Goal: Task Accomplishment & Management: Use online tool/utility

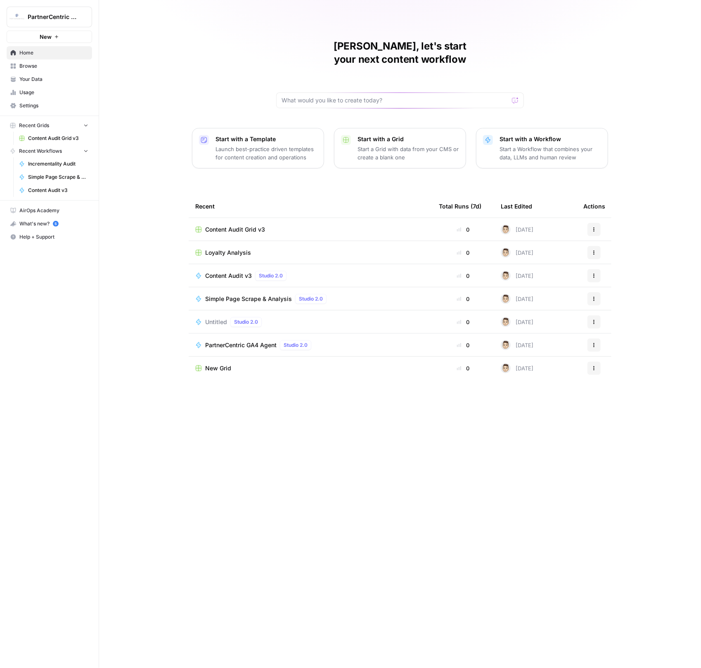
click at [50, 193] on link "Content Audit v3" at bounding box center [53, 190] width 77 height 13
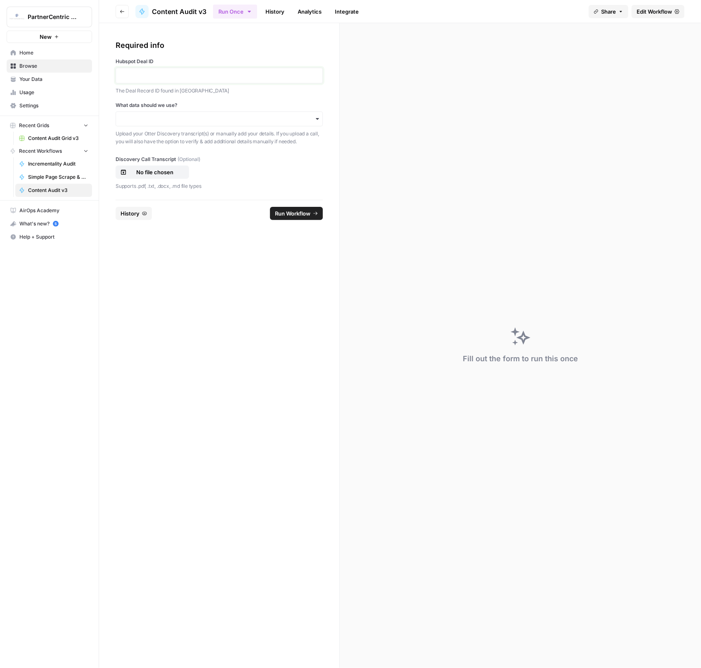
click at [189, 74] on p at bounding box center [219, 75] width 197 height 8
click at [188, 123] on div "button" at bounding box center [219, 119] width 207 height 15
click at [184, 137] on div "I'll upload my call" at bounding box center [219, 141] width 207 height 16
click at [167, 171] on p "No file chosen" at bounding box center [154, 172] width 53 height 8
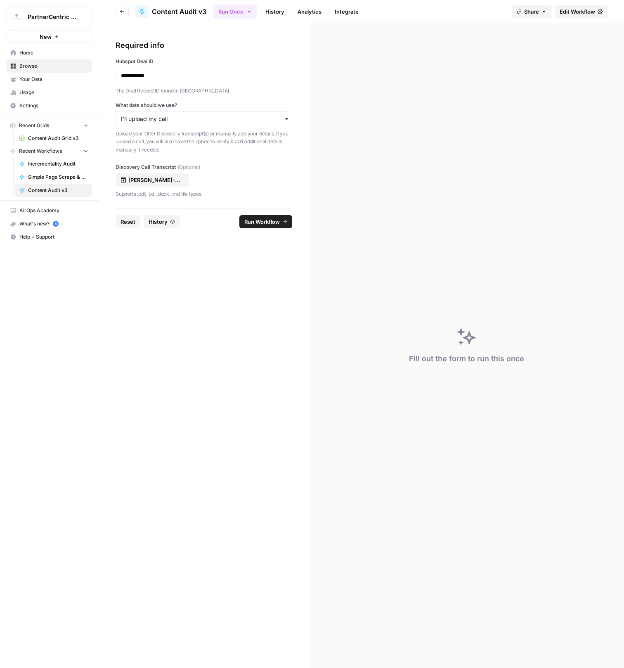
click at [251, 219] on span "Run Workflow" at bounding box center [262, 222] width 36 height 8
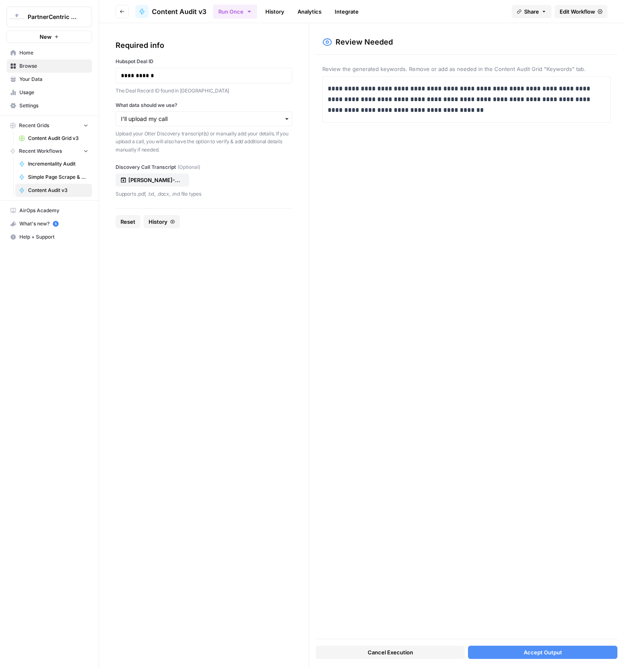
click at [556, 653] on span "Accept Output" at bounding box center [543, 652] width 38 height 8
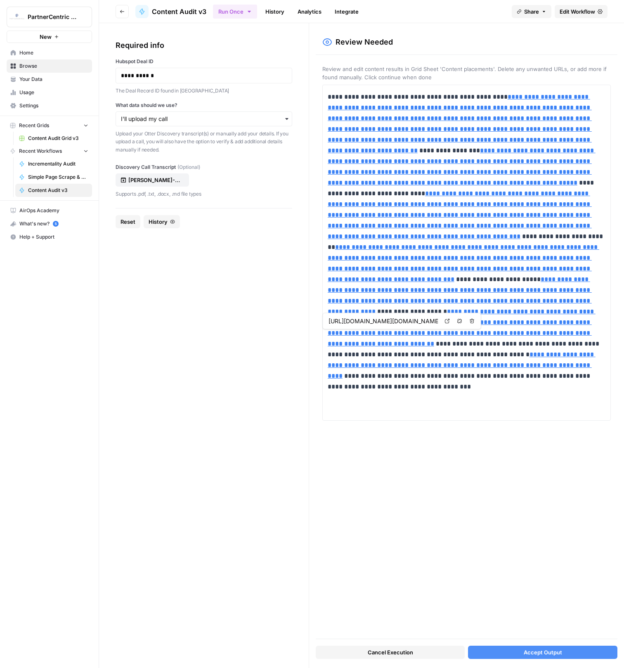
type input "https://www.healthline.com/health/hair-loss-treatments-for-men%22,%22https://ww…"
click at [517, 652] on button "Accept Output" at bounding box center [543, 652] width 150 height 13
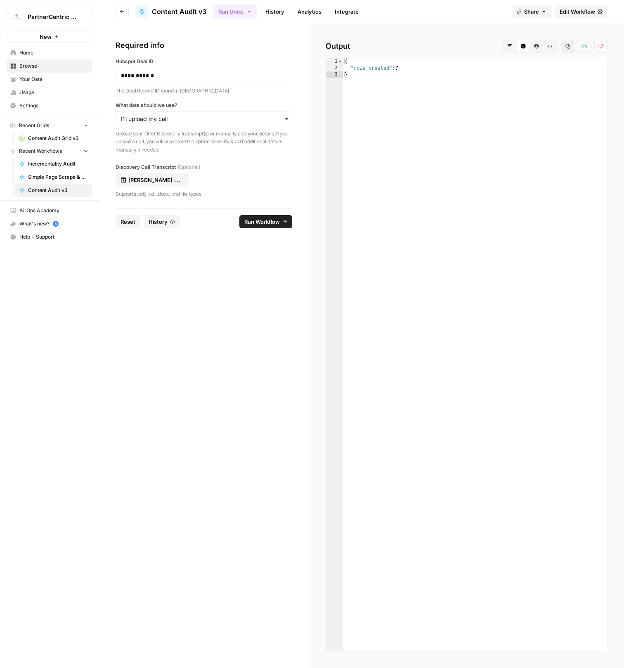
click at [200, 81] on div "**********" at bounding box center [204, 76] width 177 height 16
click at [191, 77] on p "**********" at bounding box center [204, 75] width 166 height 8
click at [169, 181] on p "michelle-fung-and-Patrick-Revnew-e2b50279-09e5.docx" at bounding box center [154, 180] width 53 height 8
click at [259, 222] on span "Run Workflow" at bounding box center [262, 222] width 36 height 8
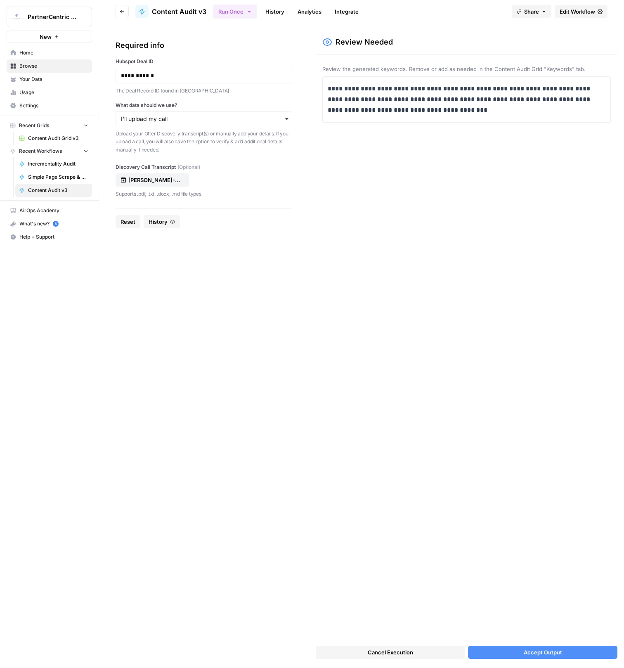
click at [553, 656] on span "Accept Output" at bounding box center [543, 652] width 38 height 8
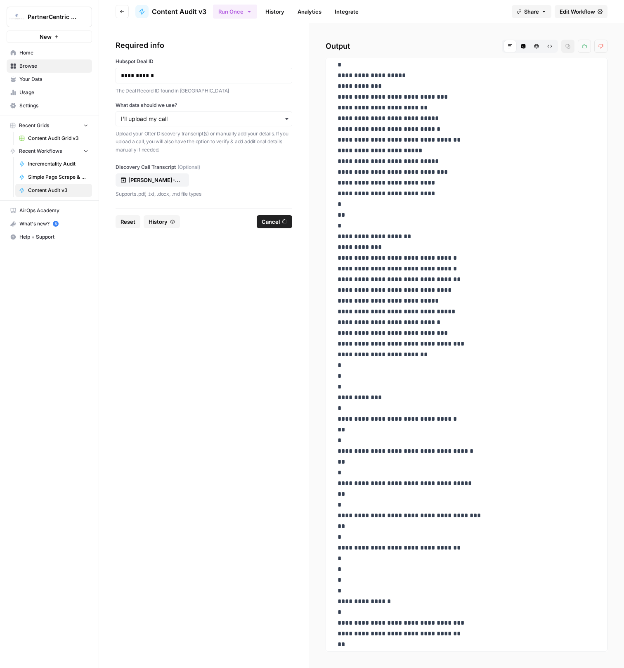
scroll to position [812, 0]
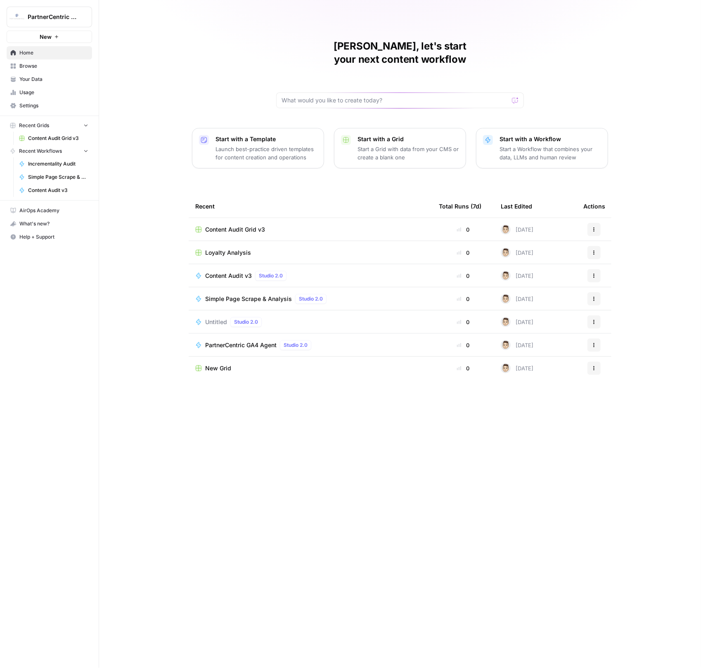
click at [71, 141] on span "Content Audit Grid v3" at bounding box center [58, 138] width 60 height 7
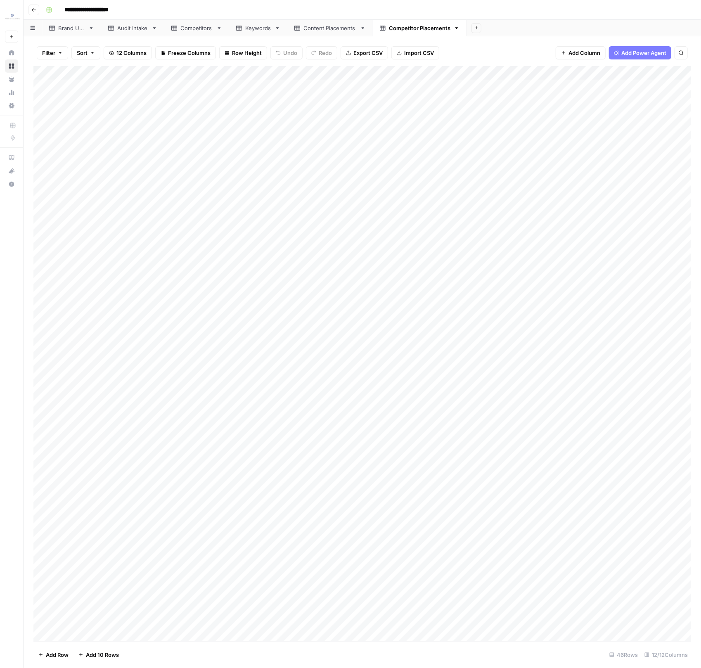
click at [50, 71] on div "Add Column" at bounding box center [362, 354] width 658 height 576
click at [64, 651] on span "Delete 46 Rows" at bounding box center [58, 655] width 40 height 8
click at [323, 90] on button "Delete" at bounding box center [321, 95] width 28 height 15
click at [321, 27] on div "Content Placements" at bounding box center [330, 28] width 53 height 8
click at [51, 74] on div "Add Column" at bounding box center [362, 354] width 658 height 576
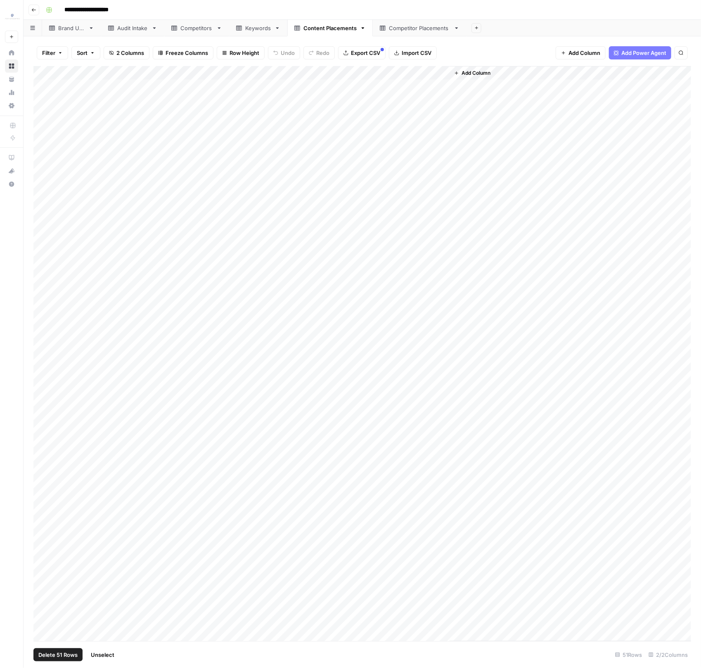
click at [63, 653] on span "Delete 51 Rows" at bounding box center [57, 655] width 39 height 8
click at [309, 97] on button "Delete" at bounding box center [321, 95] width 28 height 15
click at [238, 33] on link "Keywords" at bounding box center [258, 28] width 58 height 17
click at [50, 71] on div "Add Column" at bounding box center [362, 143] width 658 height 154
click at [72, 659] on span "Delete 9 Rows" at bounding box center [56, 655] width 37 height 8
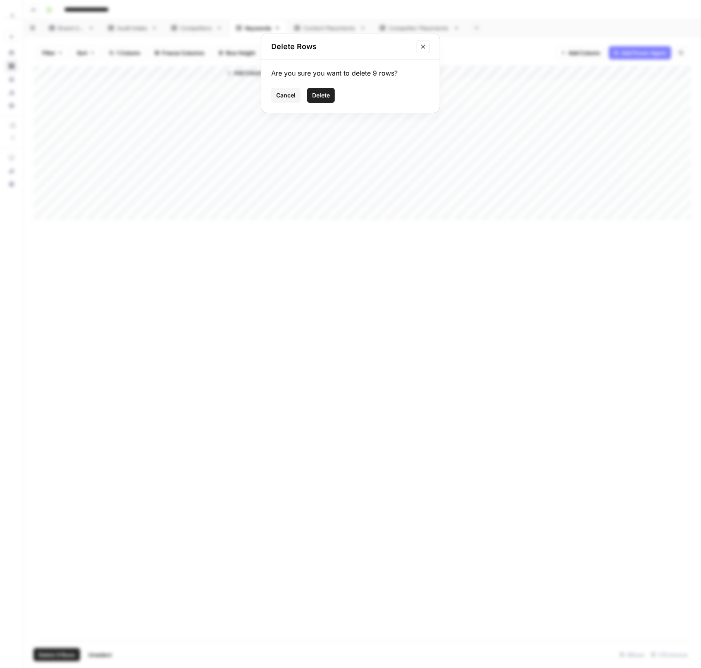
click at [320, 93] on span "Delete" at bounding box center [321, 95] width 18 height 8
click at [210, 26] on div "Competitors" at bounding box center [196, 28] width 33 height 8
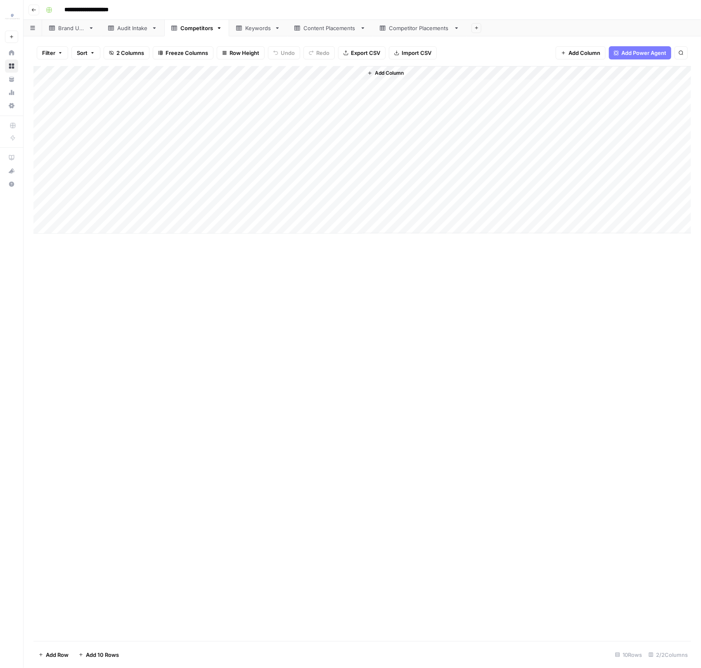
click at [43, 72] on div "Add Column" at bounding box center [362, 150] width 658 height 168
click at [57, 658] on span "Delete 10 Rows" at bounding box center [58, 655] width 40 height 8
click at [329, 97] on span "Delete" at bounding box center [321, 95] width 18 height 8
click at [136, 30] on div "Audit Intake" at bounding box center [132, 28] width 31 height 8
click at [51, 73] on div "Add Column" at bounding box center [362, 290] width 658 height 449
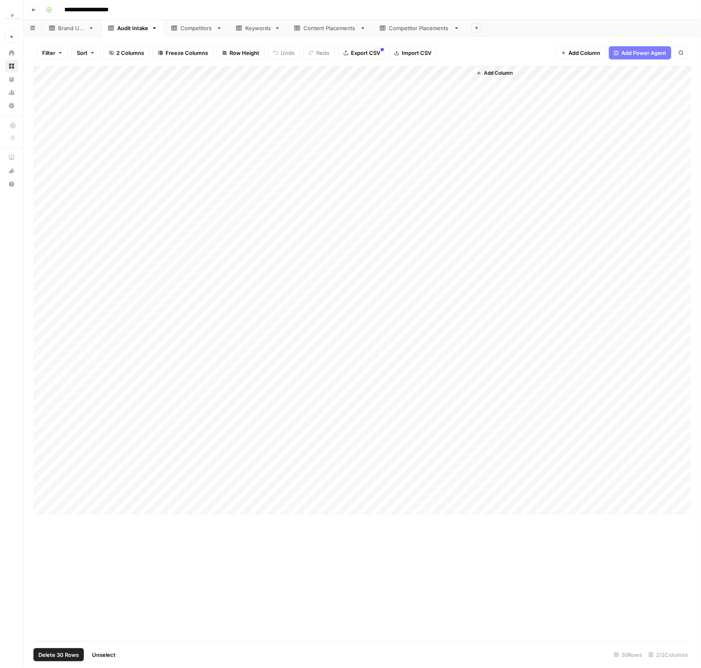
click at [33, 663] on footer "Delete 30 Rows Unselect 30 Rows 2/2 Columns" at bounding box center [362, 654] width 658 height 27
click at [47, 656] on span "Delete 30 Rows" at bounding box center [58, 655] width 40 height 8
click at [320, 98] on span "Delete" at bounding box center [321, 95] width 18 height 8
click at [61, 29] on div "Brand URL" at bounding box center [71, 28] width 27 height 8
click at [47, 73] on div "Add Column" at bounding box center [362, 93] width 658 height 55
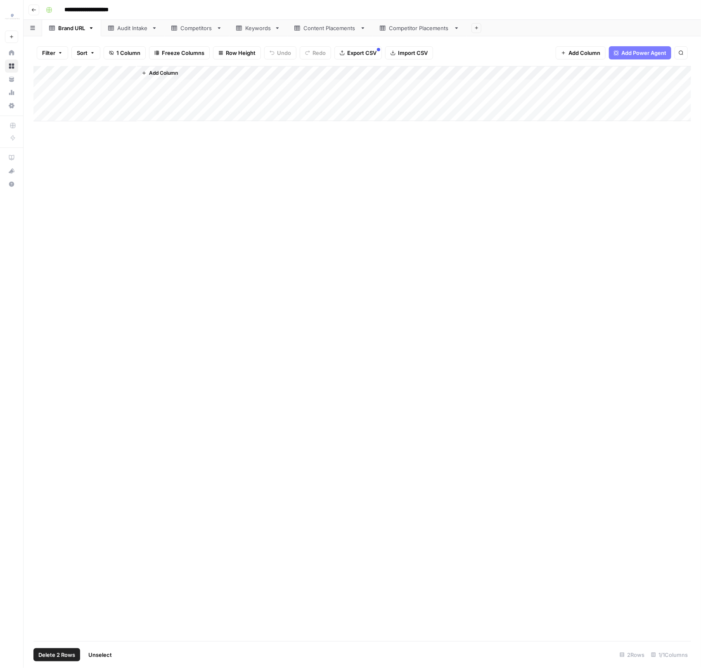
click at [73, 650] on button "Delete 2 Rows" at bounding box center [56, 654] width 47 height 13
click at [315, 93] on span "Delete" at bounding box center [321, 95] width 18 height 8
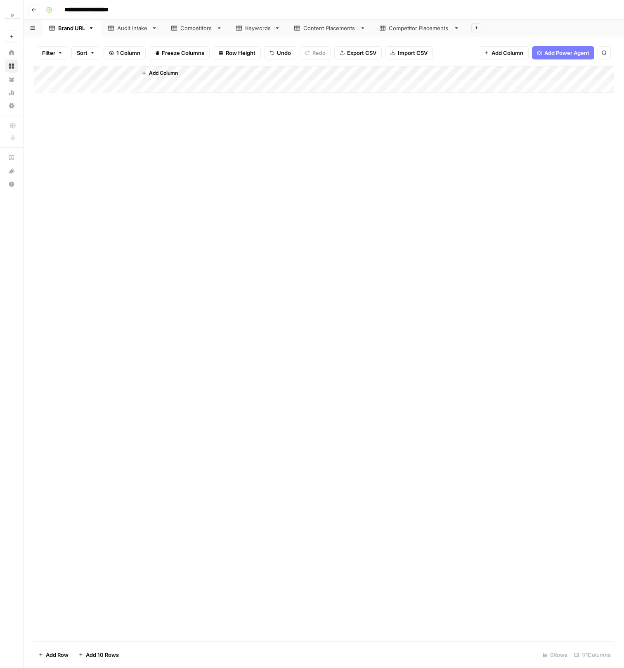
click at [259, 30] on div "Keywords" at bounding box center [258, 28] width 26 height 8
click at [131, 83] on div "Add Column" at bounding box center [323, 79] width 581 height 27
click at [120, 107] on div "Add Column" at bounding box center [323, 353] width 581 height 575
click at [122, 104] on div "Add Column" at bounding box center [323, 86] width 581 height 41
click at [102, 88] on div "Add Column" at bounding box center [323, 93] width 581 height 55
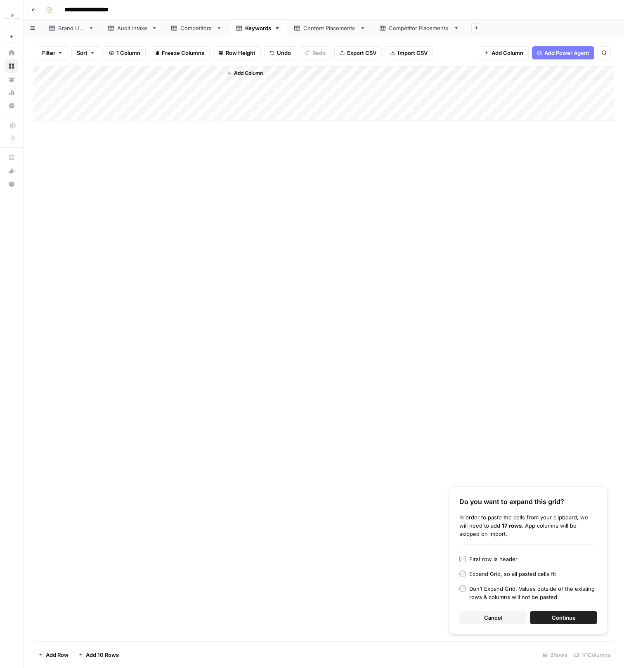
click at [575, 624] on button "Continue" at bounding box center [563, 617] width 67 height 13
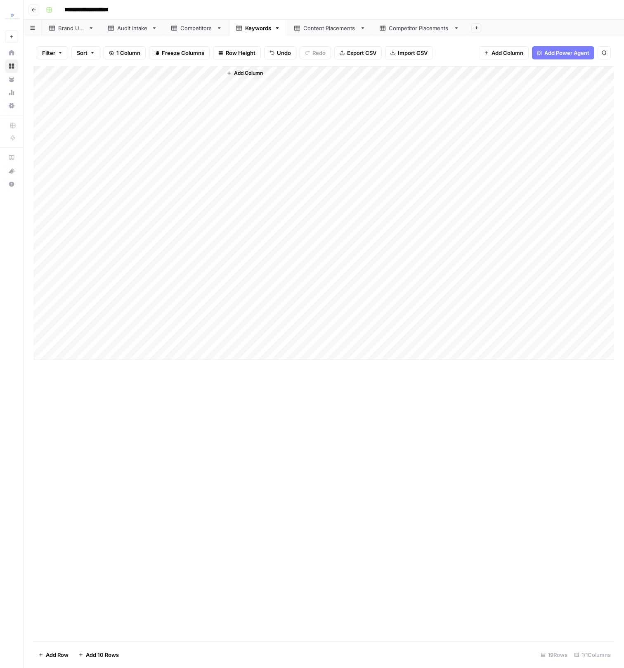
click at [174, 72] on div "Add Column" at bounding box center [323, 213] width 581 height 294
click at [108, 128] on span "Sort Ascending" at bounding box center [114, 131] width 72 height 8
click at [113, 68] on div "Add Column" at bounding box center [323, 213] width 581 height 294
click at [110, 137] on button "Sort Descending" at bounding box center [111, 143] width 91 height 12
click at [47, 229] on div "Add Column" at bounding box center [323, 213] width 581 height 294
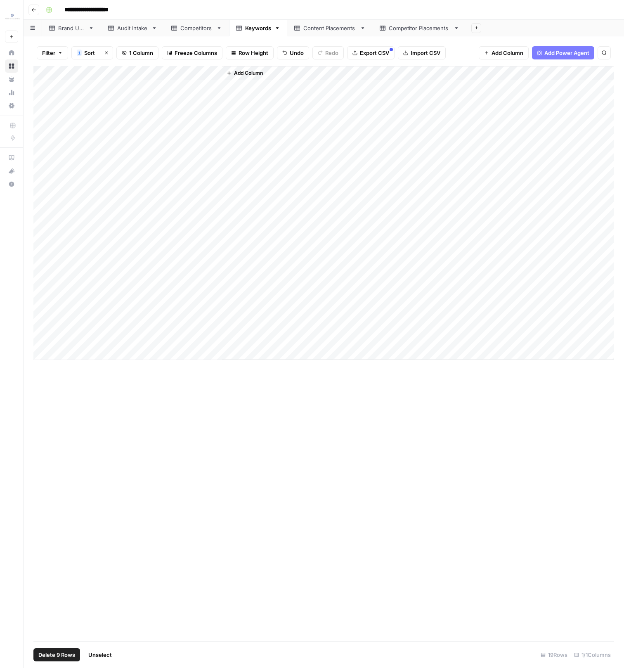
click at [48, 341] on div "Add Column" at bounding box center [323, 213] width 581 height 294
click at [69, 648] on button "Delete 9 Rows" at bounding box center [56, 654] width 47 height 13
click at [279, 93] on span "Delete" at bounding box center [283, 95] width 18 height 8
click at [198, 37] on div "Filter 1 Sort Clear sorts 1 Column Freeze Columns Row Height Undo Redo Export C…" at bounding box center [324, 352] width 601 height 632
click at [195, 31] on div "Competitors" at bounding box center [196, 28] width 33 height 8
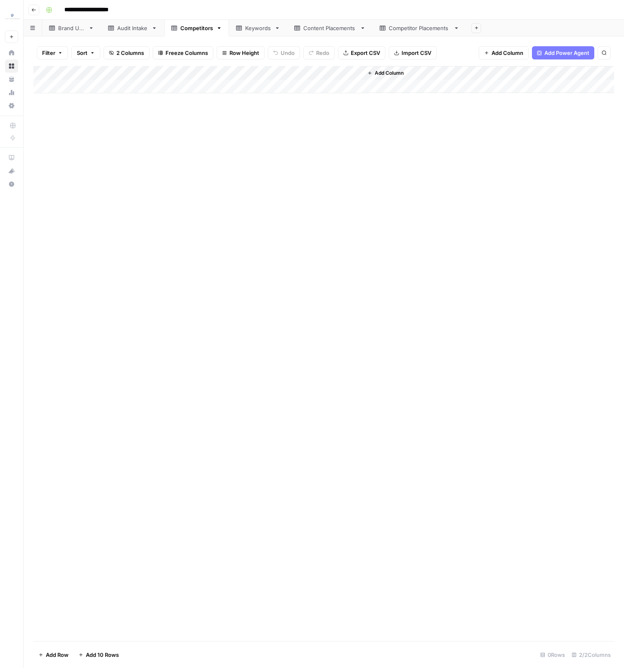
click at [77, 86] on div "Add Column" at bounding box center [323, 79] width 581 height 27
click at [78, 100] on div "Add Column" at bounding box center [323, 86] width 581 height 41
click at [81, 142] on div "Add Column" at bounding box center [323, 353] width 581 height 575
click at [83, 85] on div "Add Column" at bounding box center [323, 93] width 581 height 55
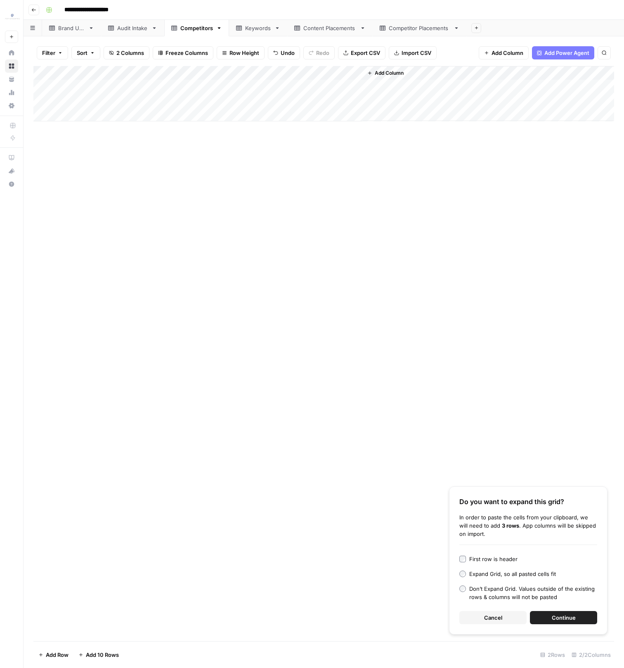
click at [553, 613] on button "Continue" at bounding box center [563, 617] width 67 height 13
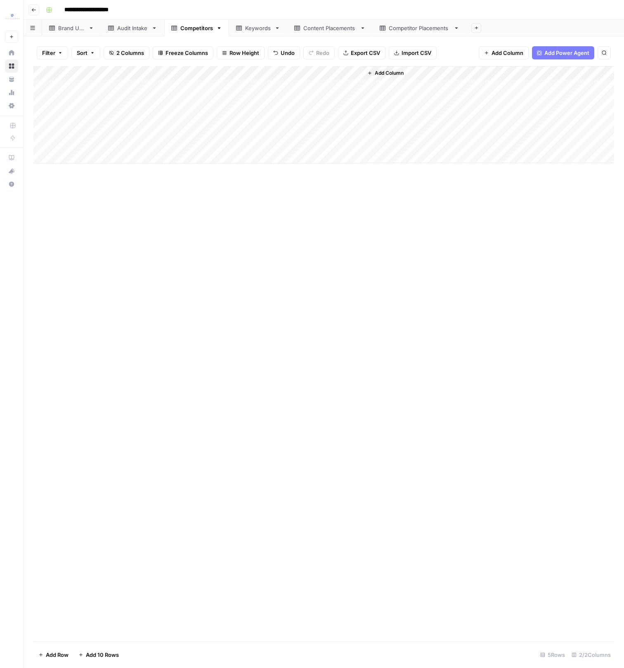
click at [106, 161] on div "Add Column" at bounding box center [323, 114] width 581 height 97
type textarea "*****"
drag, startPoint x: 105, startPoint y: 212, endPoint x: 112, endPoint y: 212, distance: 7.0
click at [112, 213] on div "Add Column" at bounding box center [323, 353] width 581 height 575
click at [157, 158] on div "Add Column" at bounding box center [323, 122] width 581 height 112
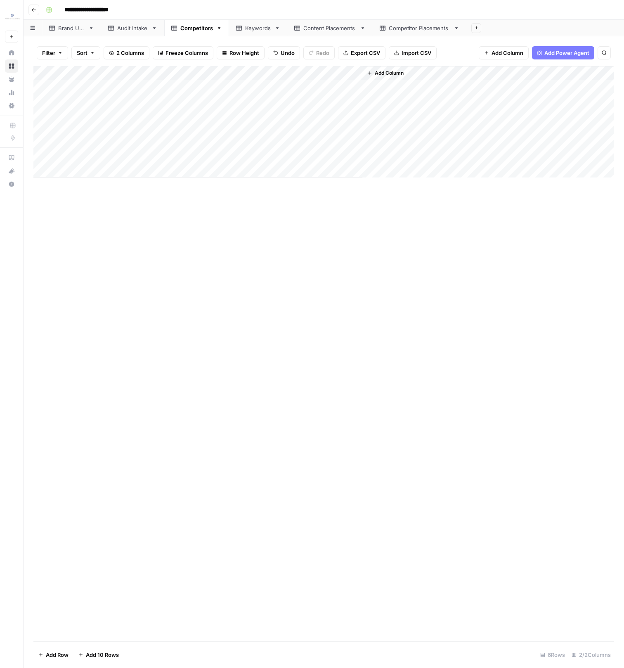
click at [168, 222] on div "Add Column" at bounding box center [323, 353] width 581 height 575
click at [62, 28] on div "Brand URL" at bounding box center [71, 28] width 27 height 8
click at [124, 90] on div "Add Column" at bounding box center [323, 79] width 581 height 27
type textarea "**********"
click at [140, 162] on div "Add Column" at bounding box center [323, 353] width 581 height 575
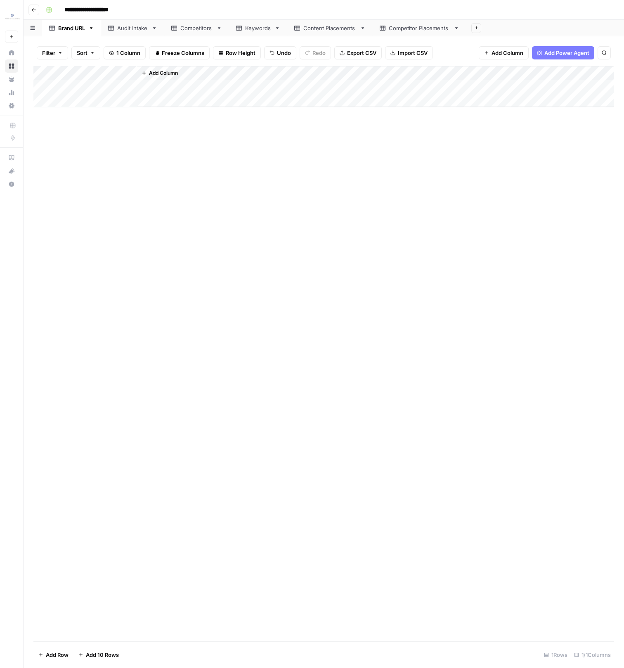
click at [330, 26] on div "Content Placements" at bounding box center [330, 28] width 53 height 8
click at [140, 27] on div "Audit Intake" at bounding box center [132, 28] width 31 height 8
click at [180, 31] on div "Competitors" at bounding box center [196, 28] width 33 height 8
click at [130, 28] on div "Audit Intake" at bounding box center [132, 28] width 31 height 8
drag, startPoint x: 243, startPoint y: 84, endPoint x: 236, endPoint y: 87, distance: 8.1
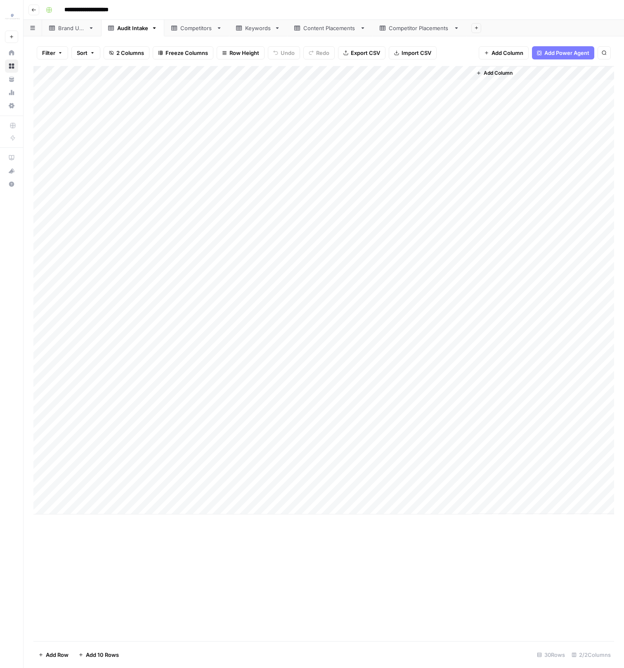
click at [242, 83] on div "Add Column" at bounding box center [323, 290] width 581 height 449
click at [300, 496] on div "Add Column" at bounding box center [323, 290] width 581 height 449
click at [240, 27] on icon at bounding box center [239, 28] width 6 height 6
click at [52, 228] on div "Add Column" at bounding box center [323, 185] width 581 height 238
click at [53, 282] on div "Add Column" at bounding box center [323, 185] width 581 height 238
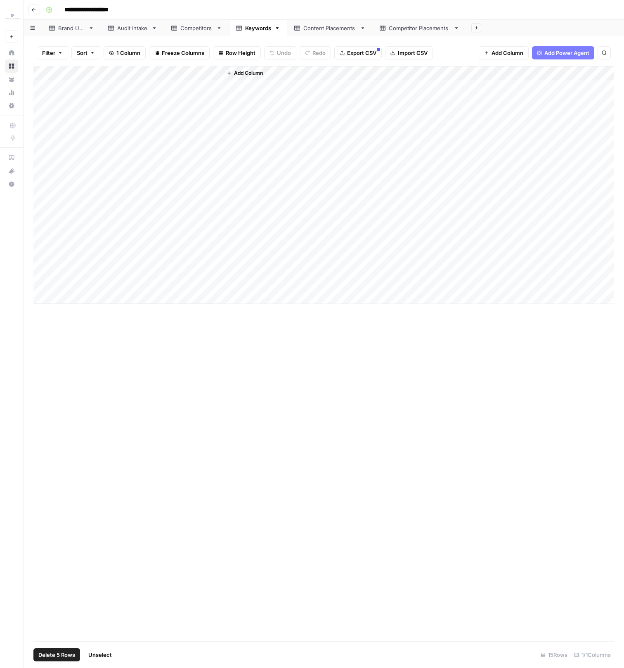
click at [65, 659] on span "Delete 5 Rows" at bounding box center [56, 655] width 37 height 8
click at [287, 96] on span "Delete" at bounding box center [283, 95] width 18 height 8
click at [318, 31] on div "Content Placements" at bounding box center [330, 28] width 53 height 8
click at [249, 89] on div "Add Column" at bounding box center [323, 234] width 581 height 336
click at [49, 88] on div "Add Column" at bounding box center [323, 234] width 581 height 336
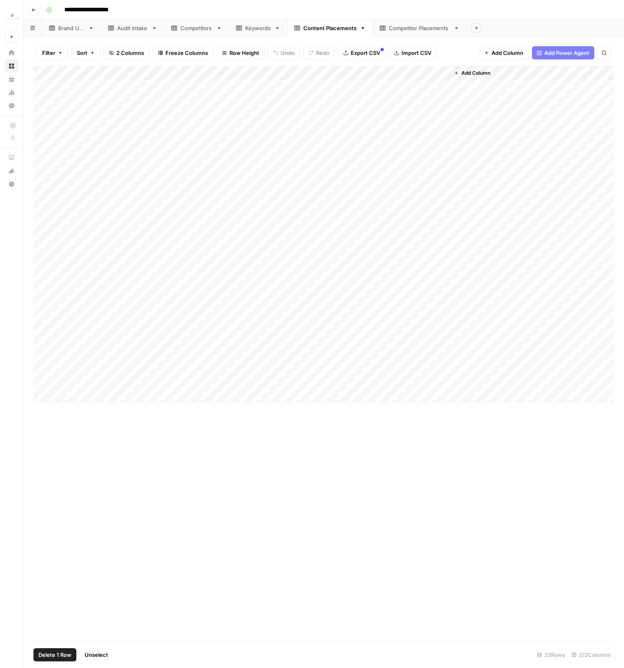
click at [50, 102] on div "Add Column" at bounding box center [323, 234] width 581 height 336
click at [50, 115] on div "Add Column" at bounding box center [323, 234] width 581 height 336
click at [50, 143] on div "Add Column" at bounding box center [323, 234] width 581 height 336
click at [53, 184] on div "Add Column" at bounding box center [323, 234] width 581 height 336
click at [53, 193] on div "Add Column" at bounding box center [323, 234] width 581 height 336
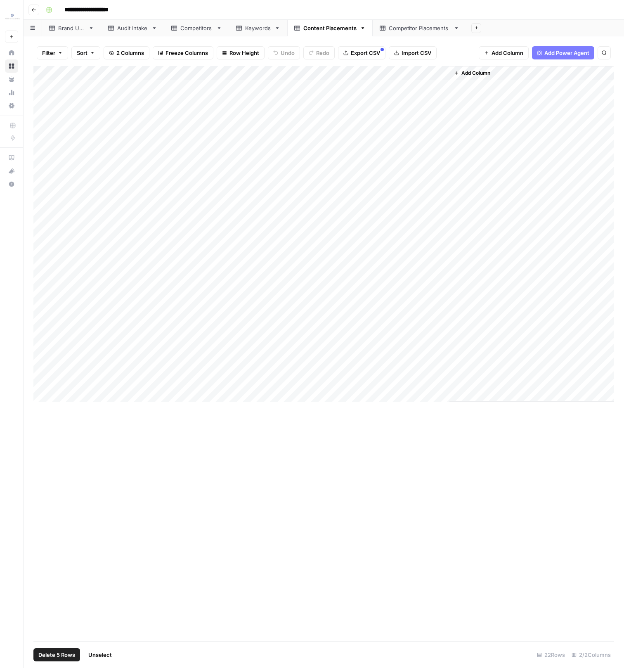
click at [52, 198] on div "Add Column" at bounding box center [323, 234] width 581 height 336
click at [49, 227] on div "Add Column" at bounding box center [323, 234] width 581 height 336
click at [50, 240] on div "Add Column" at bounding box center [323, 234] width 581 height 336
click at [50, 256] on div "Add Column" at bounding box center [323, 234] width 581 height 336
click at [50, 299] on div "Add Column" at bounding box center [323, 234] width 581 height 336
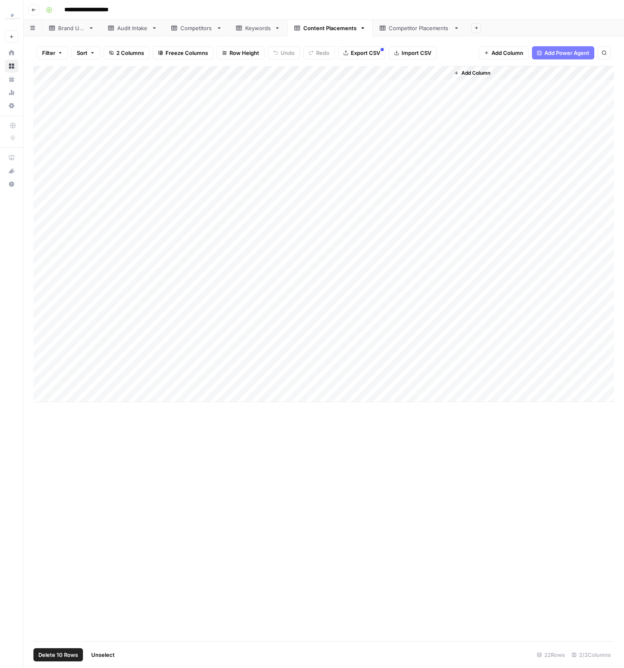
click at [46, 318] on div "Add Column" at bounding box center [323, 234] width 581 height 336
click at [49, 316] on div "Add Column" at bounding box center [323, 234] width 581 height 336
click at [49, 323] on div "Add Column" at bounding box center [323, 234] width 581 height 336
click at [51, 310] on div "Add Column" at bounding box center [323, 234] width 581 height 336
click at [48, 335] on div "Add Column" at bounding box center [323, 234] width 581 height 336
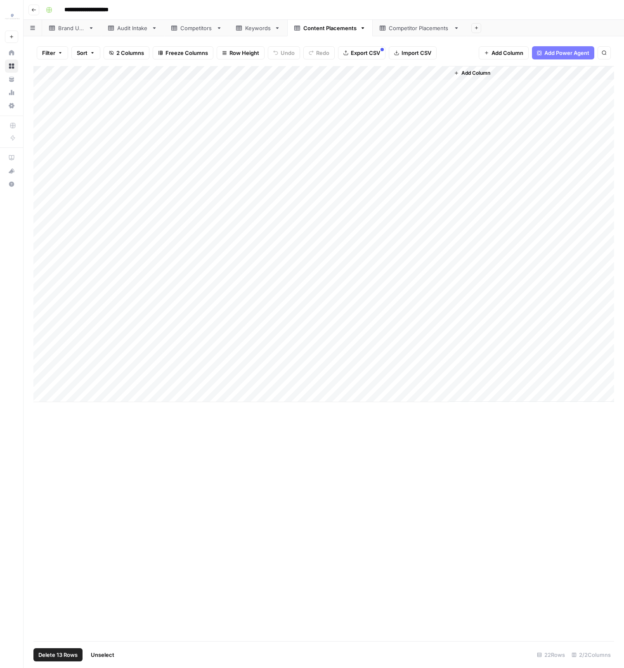
click at [41, 370] on div "Add Column" at bounding box center [323, 234] width 581 height 336
click at [50, 368] on div "Add Column" at bounding box center [323, 234] width 581 height 336
click at [237, 383] on div "Add Column" at bounding box center [323, 234] width 581 height 336
click at [50, 87] on div "Add Column" at bounding box center [323, 234] width 581 height 336
click at [51, 99] on div "Add Column" at bounding box center [323, 234] width 581 height 336
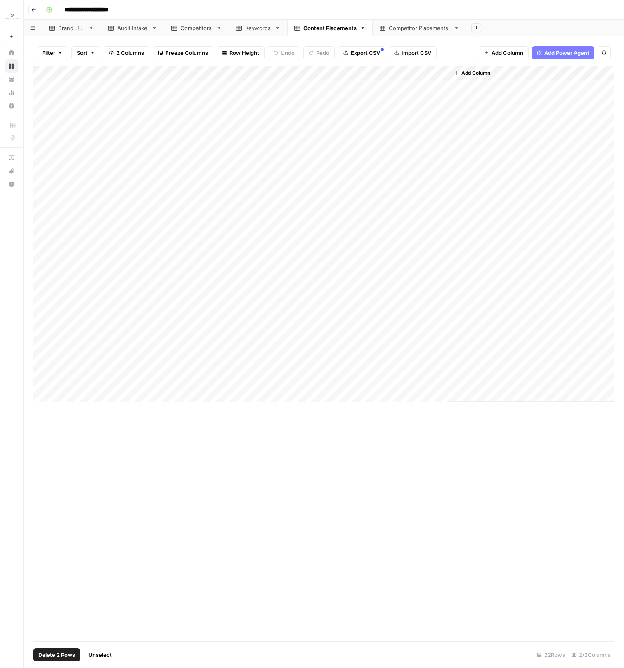
click at [52, 112] on div "Add Column" at bounding box center [323, 234] width 581 height 336
click at [50, 136] on div "Add Column" at bounding box center [323, 234] width 581 height 336
click at [50, 141] on div "Add Column" at bounding box center [323, 234] width 581 height 336
click at [53, 187] on div "Add Column" at bounding box center [323, 234] width 581 height 336
click at [52, 197] on div "Add Column" at bounding box center [323, 234] width 581 height 336
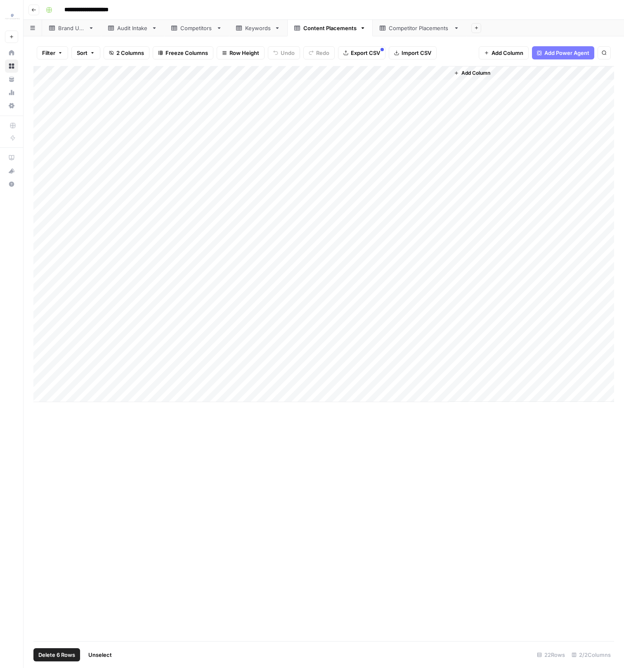
click at [51, 229] on div "Add Column" at bounding box center [323, 234] width 581 height 336
click at [50, 244] on div "Add Column" at bounding box center [323, 234] width 581 height 336
click at [50, 254] on div "Add Column" at bounding box center [323, 234] width 581 height 336
click at [53, 282] on div "Add Column" at bounding box center [323, 234] width 581 height 336
click at [50, 298] on div "Add Column" at bounding box center [323, 234] width 581 height 336
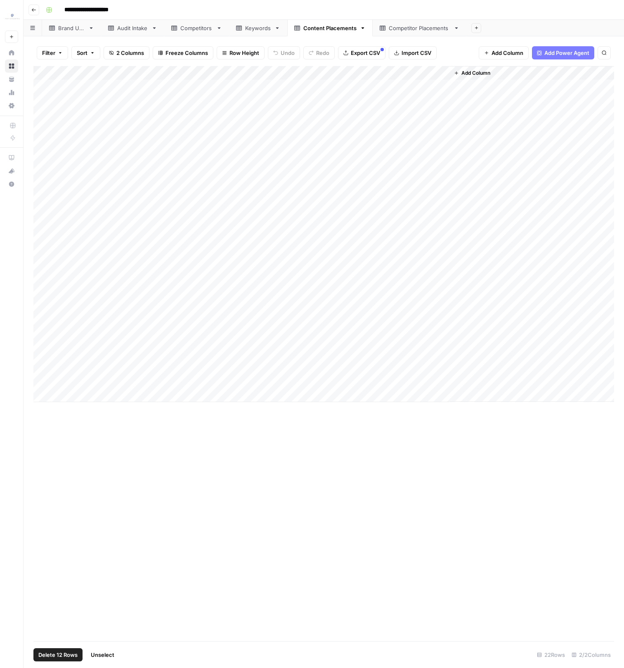
click at [50, 313] on div "Add Column" at bounding box center [323, 234] width 581 height 336
click at [51, 328] on div "Add Column" at bounding box center [323, 234] width 581 height 336
click at [51, 335] on div "Add Column" at bounding box center [323, 234] width 581 height 336
click at [51, 339] on div "Add Column" at bounding box center [323, 234] width 581 height 336
click at [50, 366] on div "Add Column" at bounding box center [323, 234] width 581 height 336
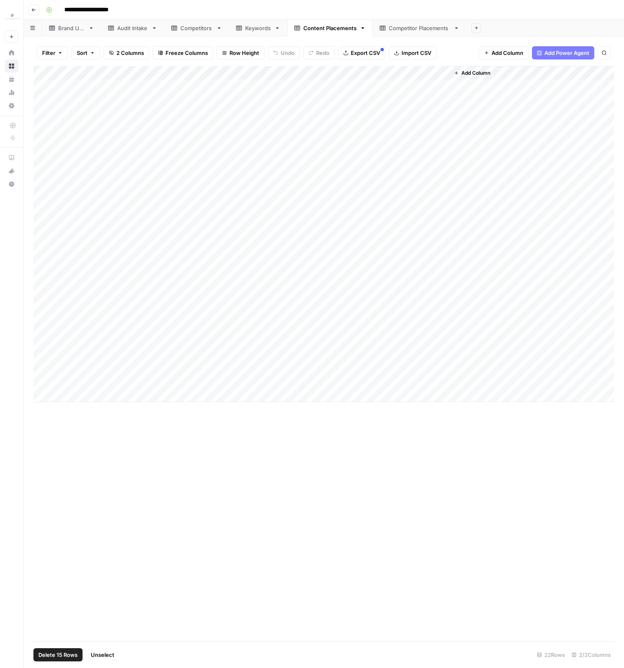
click at [48, 377] on div "Add Column" at bounding box center [323, 234] width 581 height 336
click at [50, 383] on div "Add Column" at bounding box center [323, 234] width 581 height 336
click at [75, 653] on span "Delete 15 Rows" at bounding box center [57, 655] width 39 height 8
click at [293, 100] on button "Delete" at bounding box center [283, 95] width 28 height 15
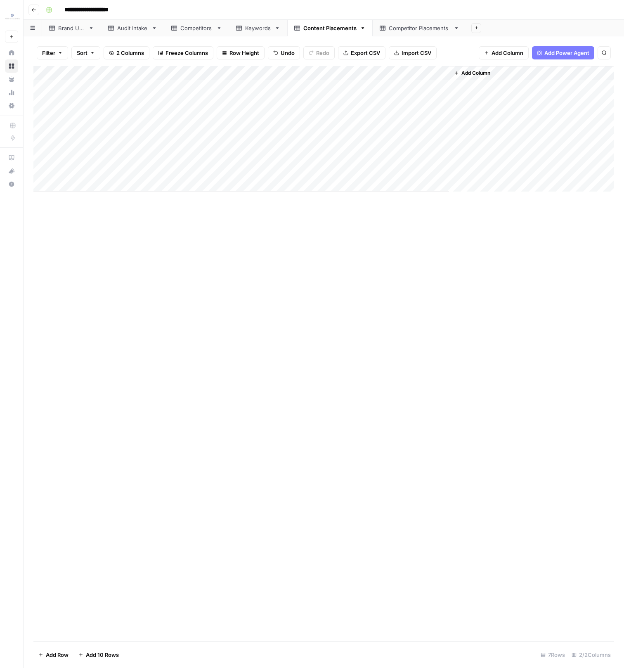
click at [245, 86] on div "Add Column" at bounding box center [323, 129] width 581 height 126
click at [236, 176] on div "Add Column" at bounding box center [323, 129] width 581 height 126
click at [98, 90] on div "Add Column" at bounding box center [323, 129] width 581 height 126
click at [86, 170] on div "Add Column" at bounding box center [323, 129] width 581 height 126
click at [416, 29] on div "Competitor Placements" at bounding box center [420, 28] width 62 height 8
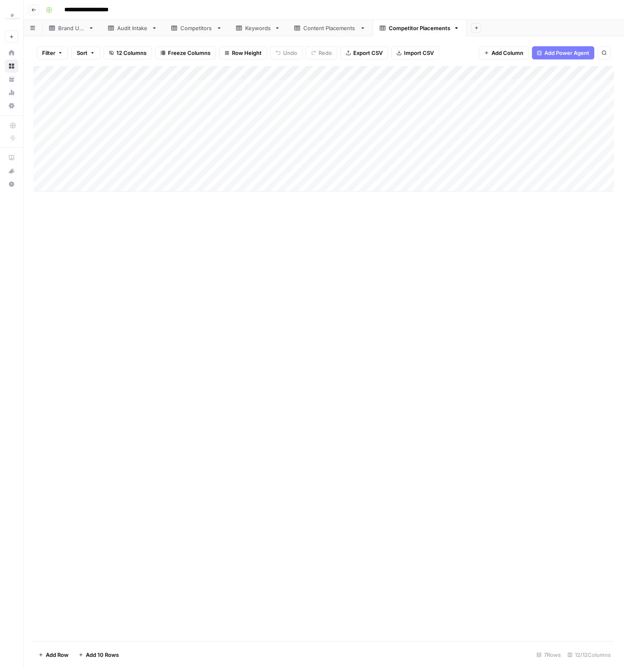
click at [142, 87] on div "Add Column" at bounding box center [323, 129] width 581 height 126
click at [513, 168] on div "Add Column" at bounding box center [323, 129] width 581 height 126
click at [128, 225] on div "Add Column" at bounding box center [323, 353] width 581 height 575
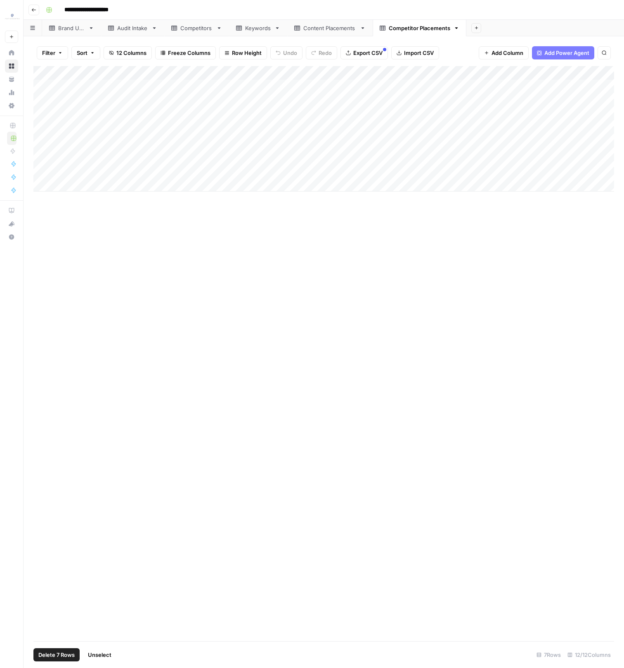
click at [50, 72] on div "Add Column" at bounding box center [323, 129] width 581 height 126
click at [69, 652] on span "Delete 7 Rows" at bounding box center [56, 655] width 36 height 8
click at [293, 94] on button "Delete" at bounding box center [283, 95] width 28 height 15
click at [317, 30] on div "Content Placements" at bounding box center [330, 28] width 53 height 8
click at [48, 72] on div "Add Column" at bounding box center [323, 129] width 581 height 126
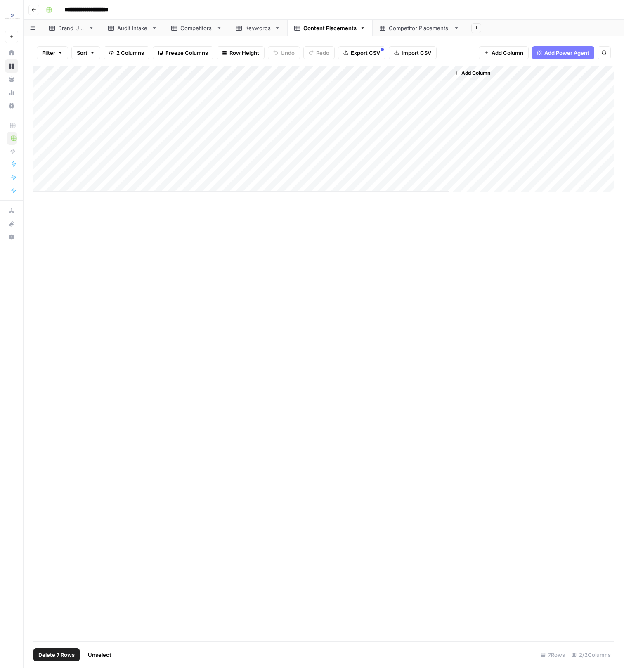
click at [66, 658] on span "Delete 7 Rows" at bounding box center [56, 655] width 36 height 8
click at [274, 97] on span "Delete" at bounding box center [283, 95] width 18 height 8
click at [252, 33] on link "Keywords" at bounding box center [258, 28] width 58 height 17
click at [55, 73] on div "Add Column" at bounding box center [323, 150] width 581 height 168
click at [80, 661] on button "Delete 10 Rows" at bounding box center [58, 654] width 50 height 13
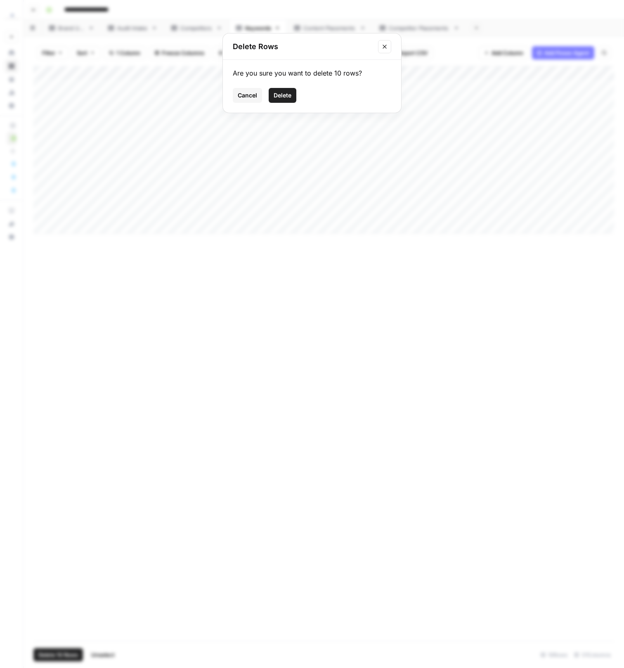
click at [284, 100] on button "Delete" at bounding box center [283, 95] width 28 height 15
click at [189, 35] on link "Competitors" at bounding box center [196, 28] width 65 height 17
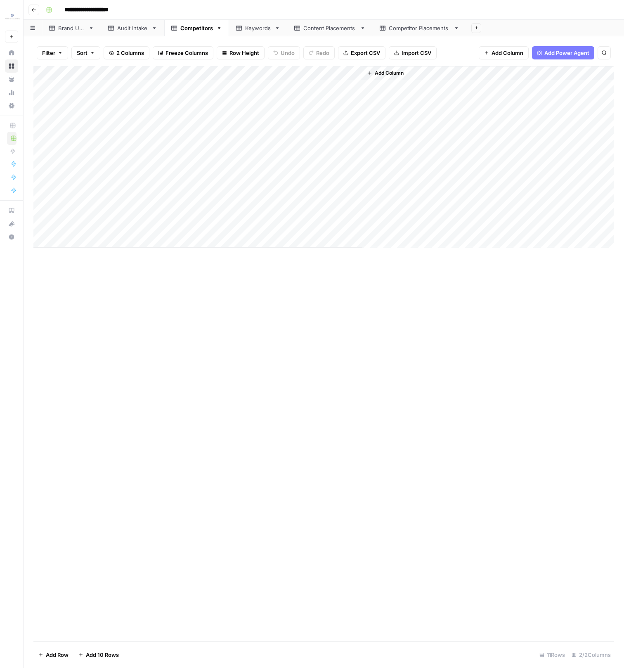
click at [48, 74] on div "Add Column" at bounding box center [323, 157] width 581 height 182
click at [73, 657] on span "Delete 11 Rows" at bounding box center [57, 655] width 38 height 8
click at [278, 88] on div "Are you sure you want to delete 11 rows? Cancel Delete" at bounding box center [312, 86] width 178 height 53
click at [278, 94] on span "Delete" at bounding box center [283, 95] width 18 height 8
click at [128, 29] on div "Audit Intake" at bounding box center [132, 28] width 31 height 8
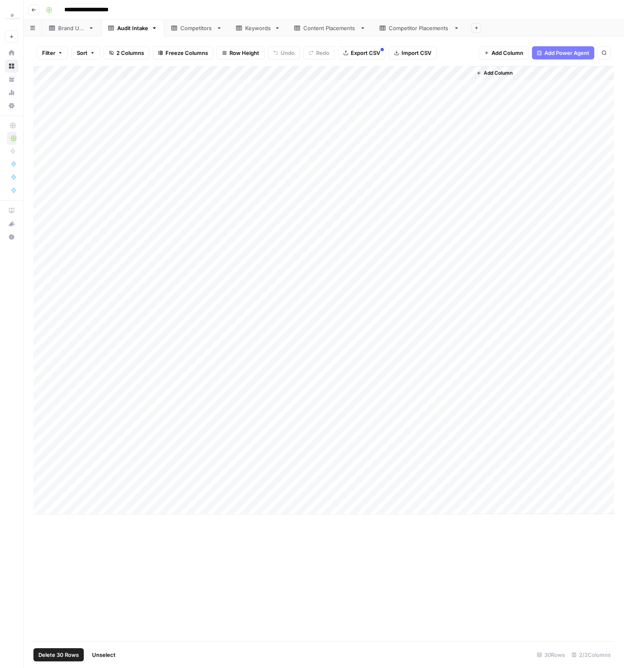
click at [46, 72] on div "Add Column" at bounding box center [323, 290] width 581 height 449
click at [82, 658] on button "Delete 30 Rows" at bounding box center [58, 654] width 50 height 13
click at [272, 100] on button "Delete" at bounding box center [283, 95] width 28 height 15
click at [67, 29] on div "Brand URL" at bounding box center [71, 28] width 27 height 8
click at [48, 86] on div "Add Column" at bounding box center [323, 93] width 581 height 55
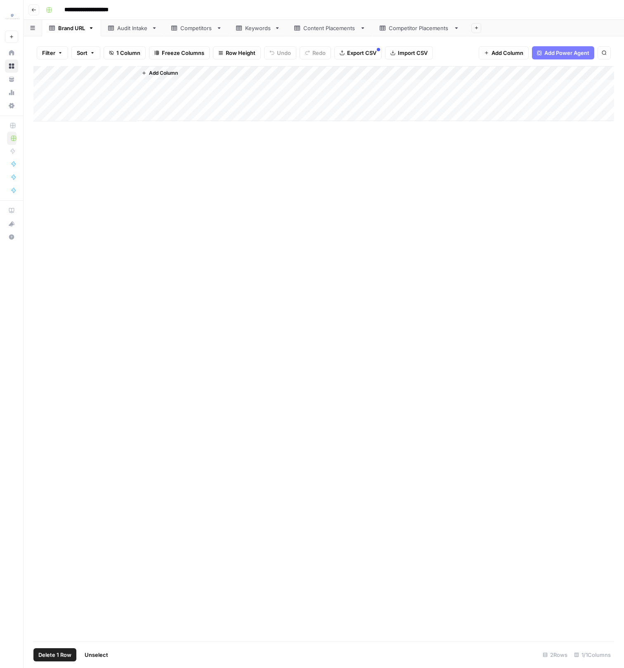
click at [65, 658] on span "Delete 1 Row" at bounding box center [54, 655] width 33 height 8
click at [271, 101] on button "Delete" at bounding box center [283, 95] width 28 height 15
click at [251, 31] on div "Keywords" at bounding box center [258, 28] width 26 height 8
click at [126, 88] on div "Add Column" at bounding box center [323, 79] width 581 height 27
click at [119, 102] on div "Add Column" at bounding box center [323, 86] width 581 height 41
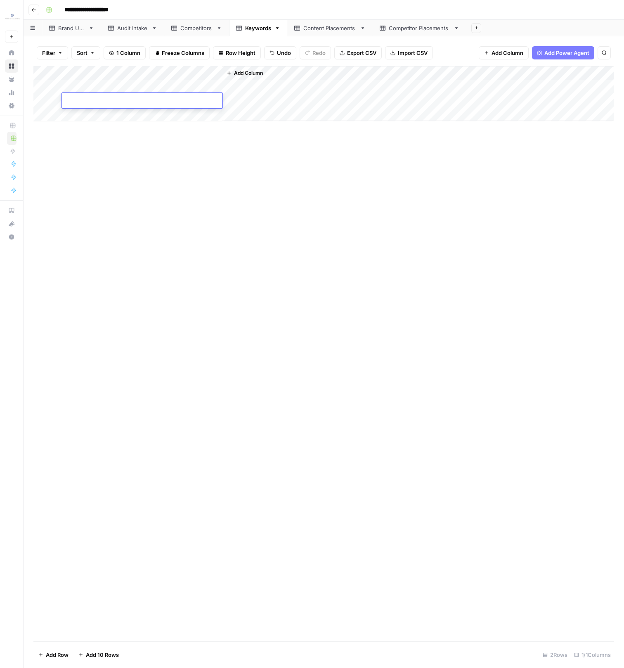
click at [122, 166] on div "Add Column" at bounding box center [323, 353] width 581 height 575
click at [102, 88] on div "Add Column" at bounding box center [323, 93] width 581 height 55
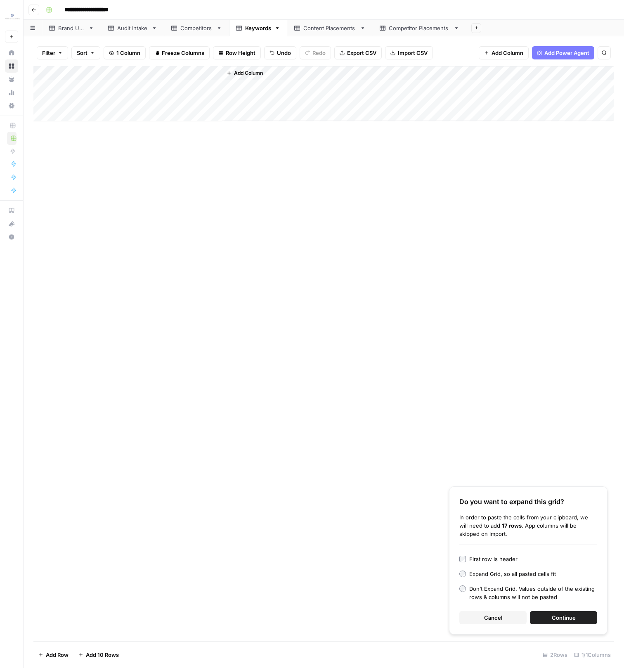
click at [546, 615] on button "Continue" at bounding box center [563, 617] width 67 height 13
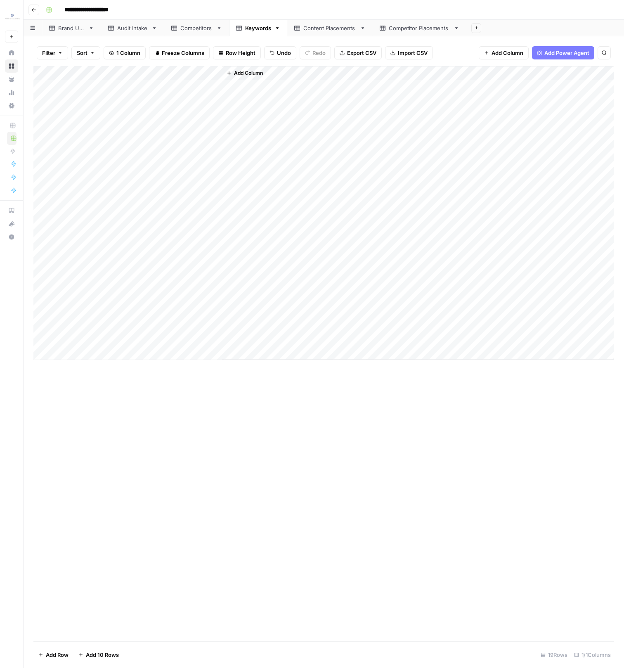
click at [167, 71] on div "Add Column" at bounding box center [323, 213] width 581 height 294
click at [126, 138] on span "Sort Descending" at bounding box center [114, 142] width 72 height 8
click at [50, 228] on div "Add Column" at bounding box center [323, 213] width 581 height 294
click at [45, 339] on div "Add Column" at bounding box center [323, 213] width 581 height 294
click at [54, 665] on footer "Delete 9 Rows Unselect 19 Rows 1/1 Columns" at bounding box center [323, 654] width 581 height 27
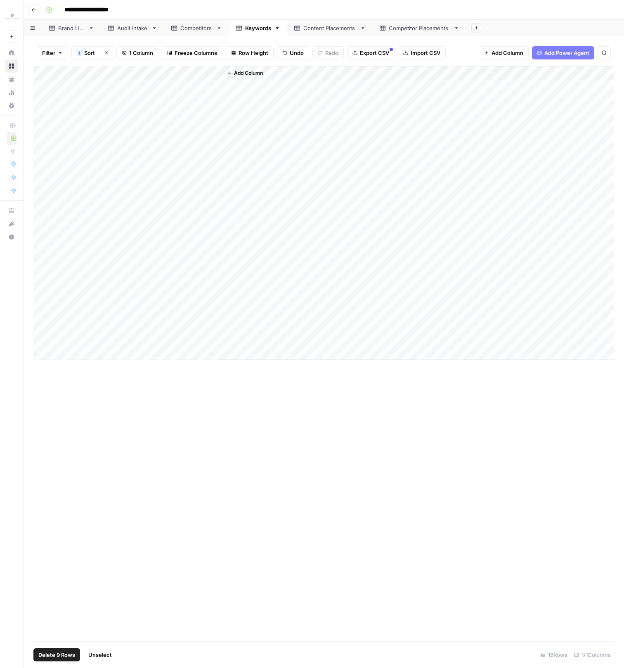
click at [54, 657] on span "Delete 9 Rows" at bounding box center [56, 655] width 37 height 8
click at [297, 92] on div "Cancel Delete" at bounding box center [312, 95] width 159 height 15
click at [286, 91] on span "Delete" at bounding box center [283, 95] width 18 height 8
click at [199, 28] on div "Competitors" at bounding box center [196, 28] width 33 height 8
click at [92, 85] on div "Add Column" at bounding box center [323, 79] width 581 height 27
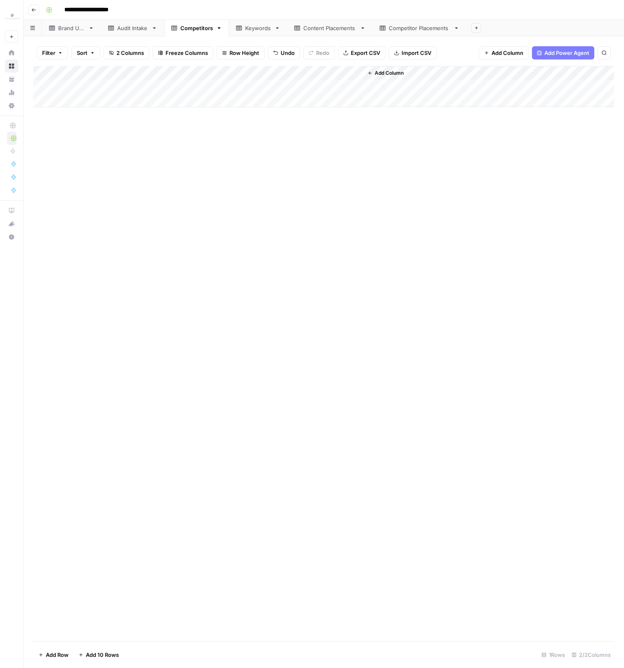
click at [92, 100] on div "Add Column" at bounding box center [323, 86] width 581 height 41
click at [84, 134] on div "Add Column" at bounding box center [323, 353] width 581 height 575
click at [88, 81] on div "Add Column" at bounding box center [323, 93] width 581 height 55
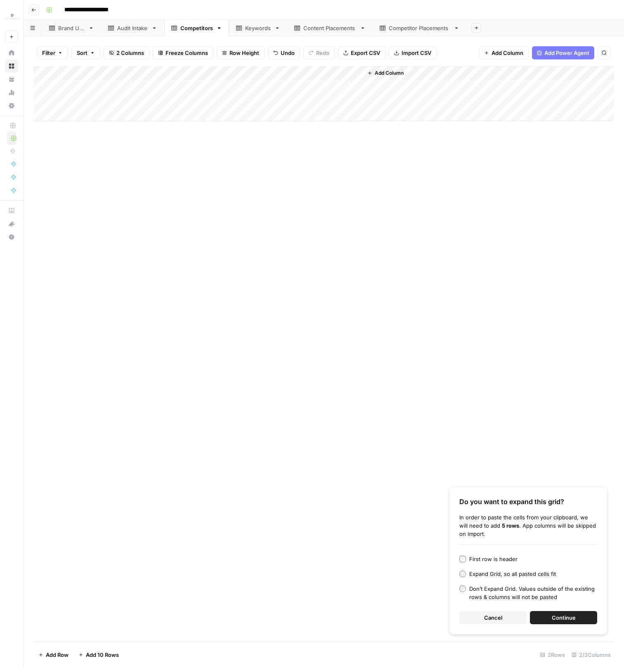
click at [560, 620] on span "Continue" at bounding box center [564, 618] width 24 height 8
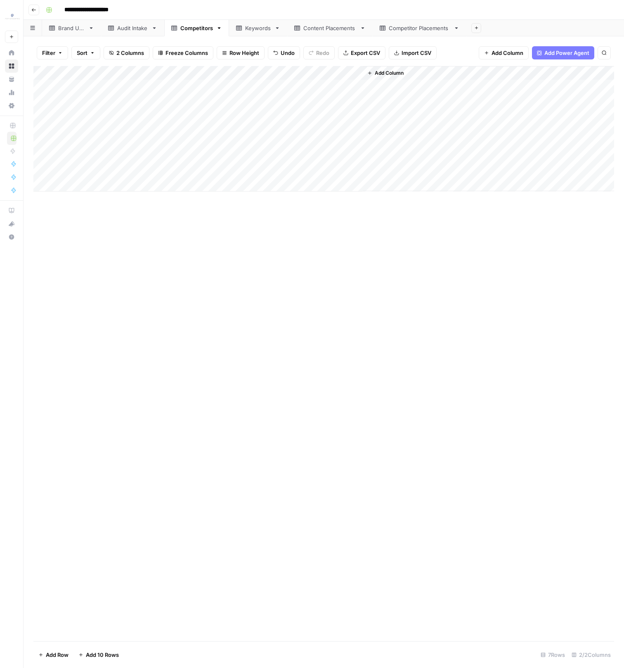
click at [160, 86] on div "Add Column" at bounding box center [323, 129] width 581 height 126
click at [135, 25] on div "Audit Intake" at bounding box center [132, 28] width 31 height 8
click at [71, 31] on div "Brand URL" at bounding box center [71, 28] width 27 height 8
click at [100, 85] on div "Add Column" at bounding box center [323, 86] width 581 height 41
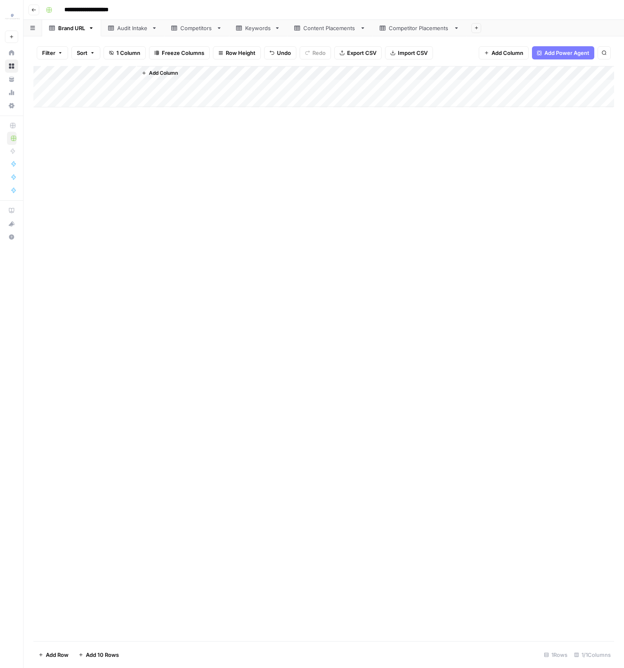
click at [102, 180] on div "Add Column" at bounding box center [323, 353] width 581 height 575
click at [259, 28] on div "Keywords" at bounding box center [258, 28] width 26 height 8
click at [49, 228] on div "Add Column" at bounding box center [323, 185] width 581 height 238
click at [52, 285] on div "Add Column" at bounding box center [323, 185] width 581 height 238
click at [78, 655] on button "Delete 5 Rows" at bounding box center [56, 654] width 47 height 13
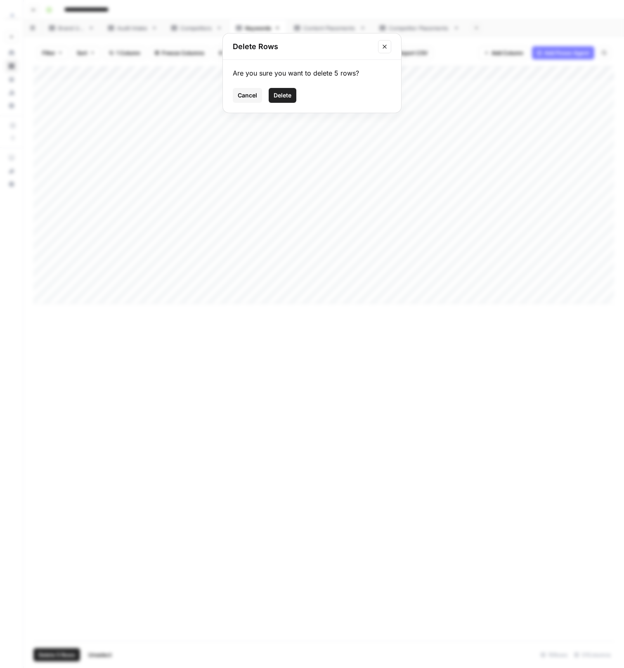
click at [271, 92] on button "Delete" at bounding box center [283, 95] width 28 height 15
click at [184, 32] on link "Competitors" at bounding box center [196, 28] width 65 height 17
click at [48, 188] on div "Add Column" at bounding box center [323, 164] width 581 height 196
click at [48, 242] on div "Add Column" at bounding box center [323, 164] width 581 height 196
click at [63, 660] on button "Delete 5 Rows" at bounding box center [56, 654] width 47 height 13
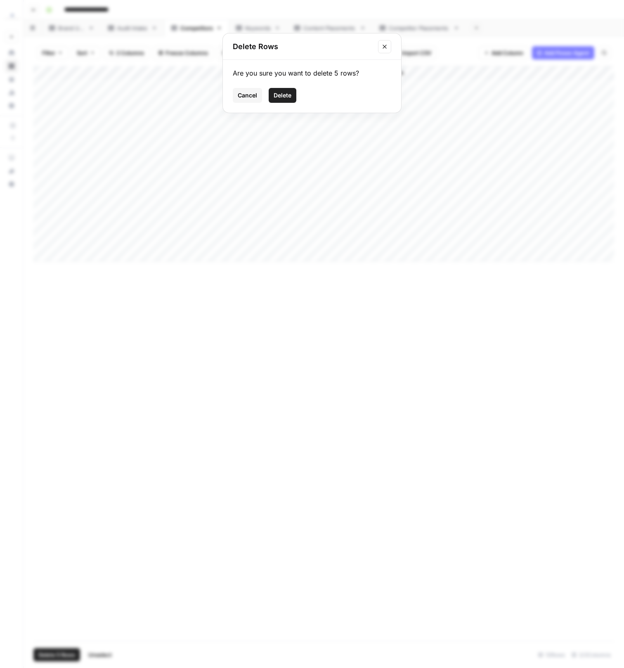
click at [286, 96] on span "Delete" at bounding box center [283, 95] width 18 height 8
click at [167, 85] on div "Add Column" at bounding box center [323, 129] width 581 height 126
click at [167, 102] on div "Add Column" at bounding box center [323, 129] width 581 height 126
click at [197, 33] on link "Competitors" at bounding box center [196, 28] width 65 height 17
click at [273, 31] on link "Keywords" at bounding box center [258, 28] width 58 height 17
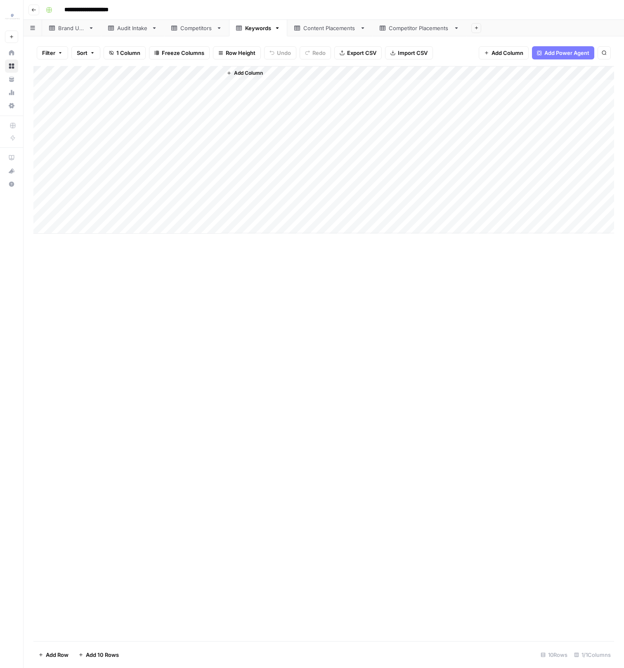
click at [325, 28] on div "Content Placements" at bounding box center [330, 28] width 53 height 8
click at [116, 33] on link "Audit Intake" at bounding box center [132, 28] width 63 height 17
click at [250, 91] on div "Add Column" at bounding box center [323, 290] width 581 height 449
click at [307, 496] on div "Add Column" at bounding box center [323, 290] width 581 height 449
click at [195, 29] on div "Competitors" at bounding box center [196, 28] width 33 height 8
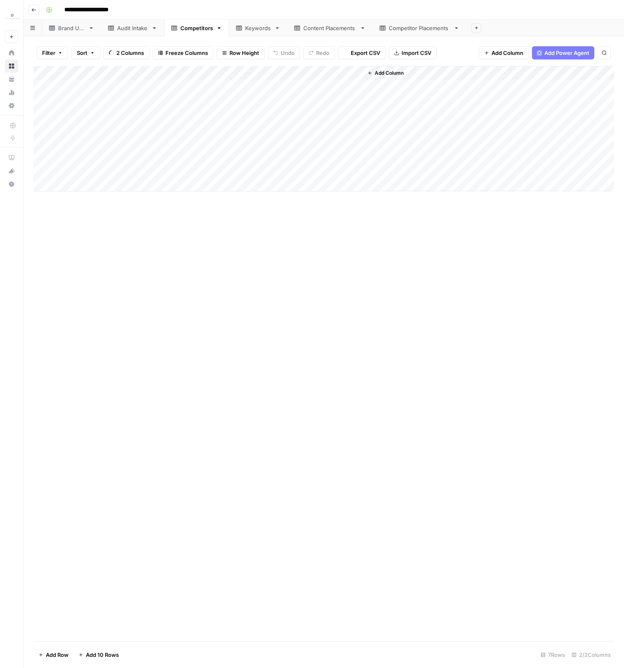
click at [243, 36] on div "Filter Sort 2 Columns Freeze Columns Row Height Undo Redo Export CSV Import CSV…" at bounding box center [324, 352] width 601 height 632
click at [311, 27] on div "Content Placements" at bounding box center [330, 28] width 53 height 8
click at [291, 86] on div "Add Column" at bounding box center [323, 206] width 581 height 280
click at [281, 321] on div "Add Column" at bounding box center [323, 206] width 581 height 280
click at [102, 87] on div "Add Column" at bounding box center [323, 206] width 581 height 280
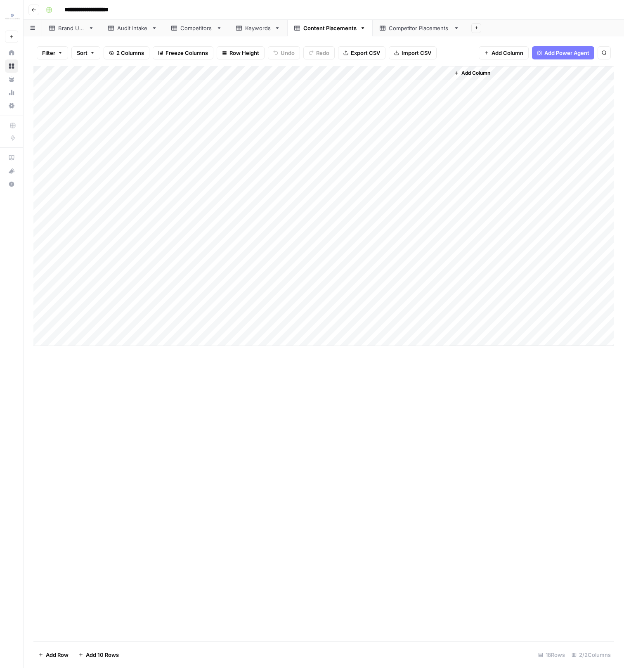
click at [121, 327] on div "Add Column" at bounding box center [323, 206] width 581 height 280
click at [265, 140] on div "Add Column" at bounding box center [323, 206] width 581 height 280
click at [236, 104] on div "Add Column" at bounding box center [323, 206] width 581 height 280
click at [218, 272] on div "Add Column" at bounding box center [323, 206] width 581 height 280
click at [43, 268] on div "Add Column" at bounding box center [323, 206] width 581 height 280
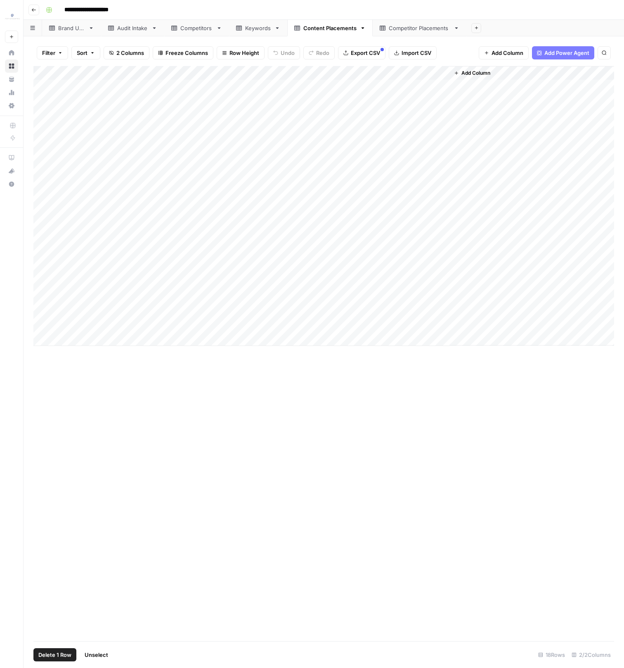
click at [49, 285] on div "Add Column" at bounding box center [323, 206] width 581 height 280
click at [48, 313] on div "Add Column" at bounding box center [323, 206] width 581 height 280
click at [43, 651] on span "Delete 3 Rows" at bounding box center [56, 655] width 37 height 8
click at [274, 94] on span "Delete" at bounding box center [283, 95] width 18 height 8
click at [233, 88] on div "Add Column" at bounding box center [323, 185] width 581 height 238
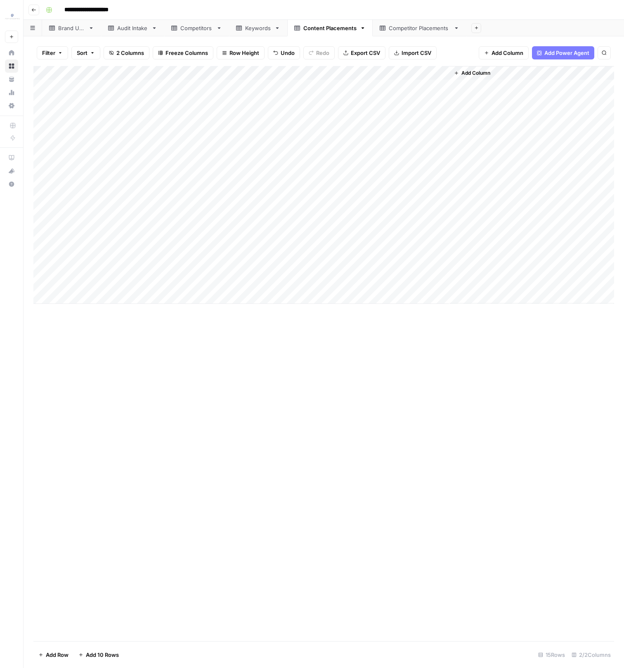
click at [219, 282] on div "Add Column" at bounding box center [323, 185] width 581 height 238
click at [122, 85] on div "Add Column" at bounding box center [323, 185] width 581 height 238
click at [135, 287] on div "Add Column" at bounding box center [323, 185] width 581 height 238
click at [208, 31] on div "Competitors" at bounding box center [196, 28] width 33 height 8
click at [242, 33] on link "Keywords" at bounding box center [258, 28] width 58 height 17
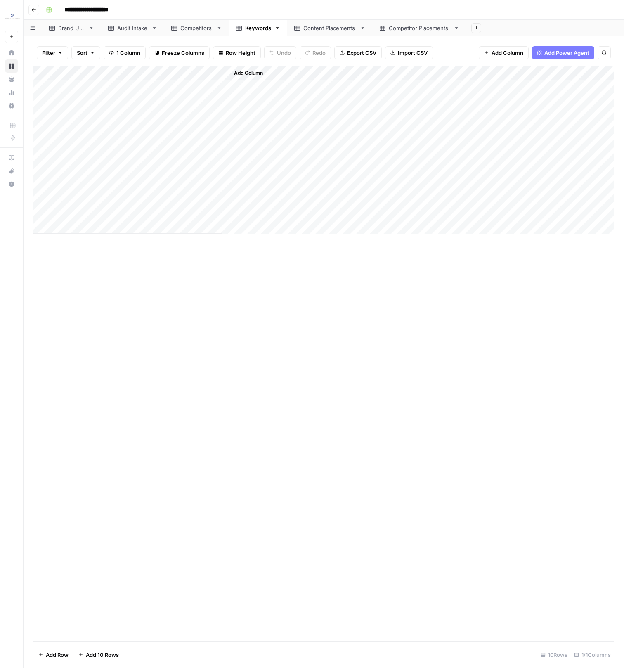
click at [177, 90] on div "Add Column" at bounding box center [323, 150] width 581 height 168
click at [143, 207] on div "Add Column" at bounding box center [323, 150] width 581 height 168
click at [199, 334] on div "Add Column" at bounding box center [323, 353] width 581 height 575
click at [327, 28] on div "Content Placements" at bounding box center [330, 28] width 53 height 8
click at [238, 88] on div "Add Column" at bounding box center [323, 185] width 581 height 238
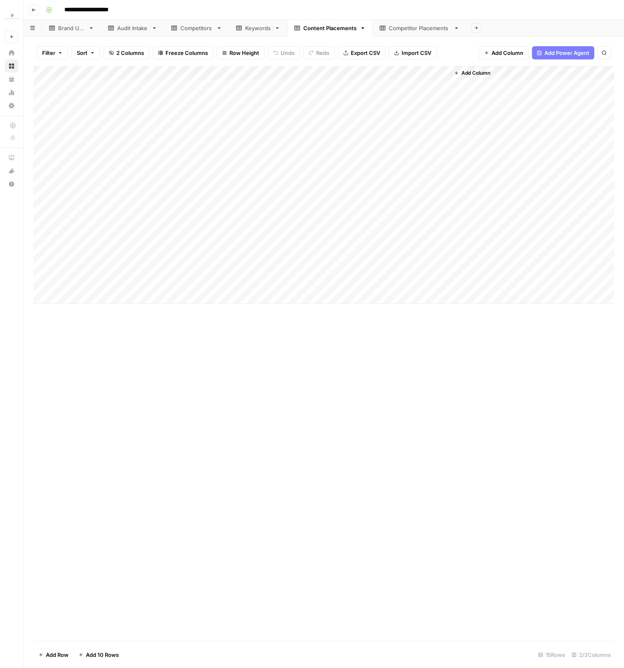
click at [258, 286] on div "Add Column" at bounding box center [323, 185] width 581 height 238
click at [419, 28] on div "Competitor Placements" at bounding box center [420, 28] width 62 height 8
click at [196, 84] on div "Add Column" at bounding box center [323, 171] width 581 height 210
click at [510, 255] on div "Add Column" at bounding box center [323, 171] width 581 height 210
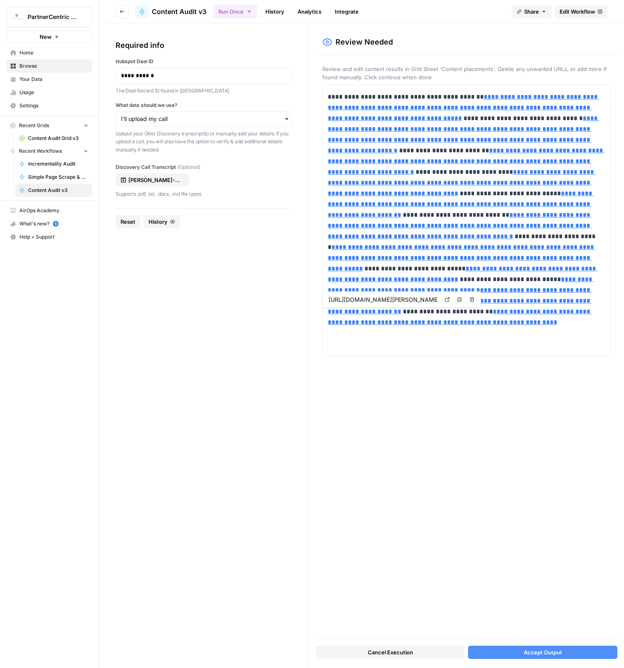
click at [569, 659] on div "Cancel Execution Accept Output" at bounding box center [467, 650] width 302 height 22
click at [567, 655] on button "Accept Output" at bounding box center [543, 652] width 150 height 13
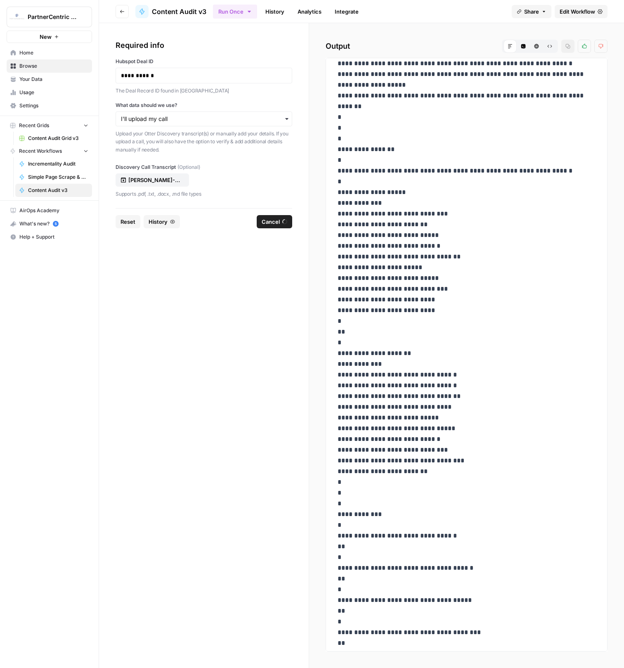
scroll to position [863, 0]
